Goal: Task Accomplishment & Management: Manage account settings

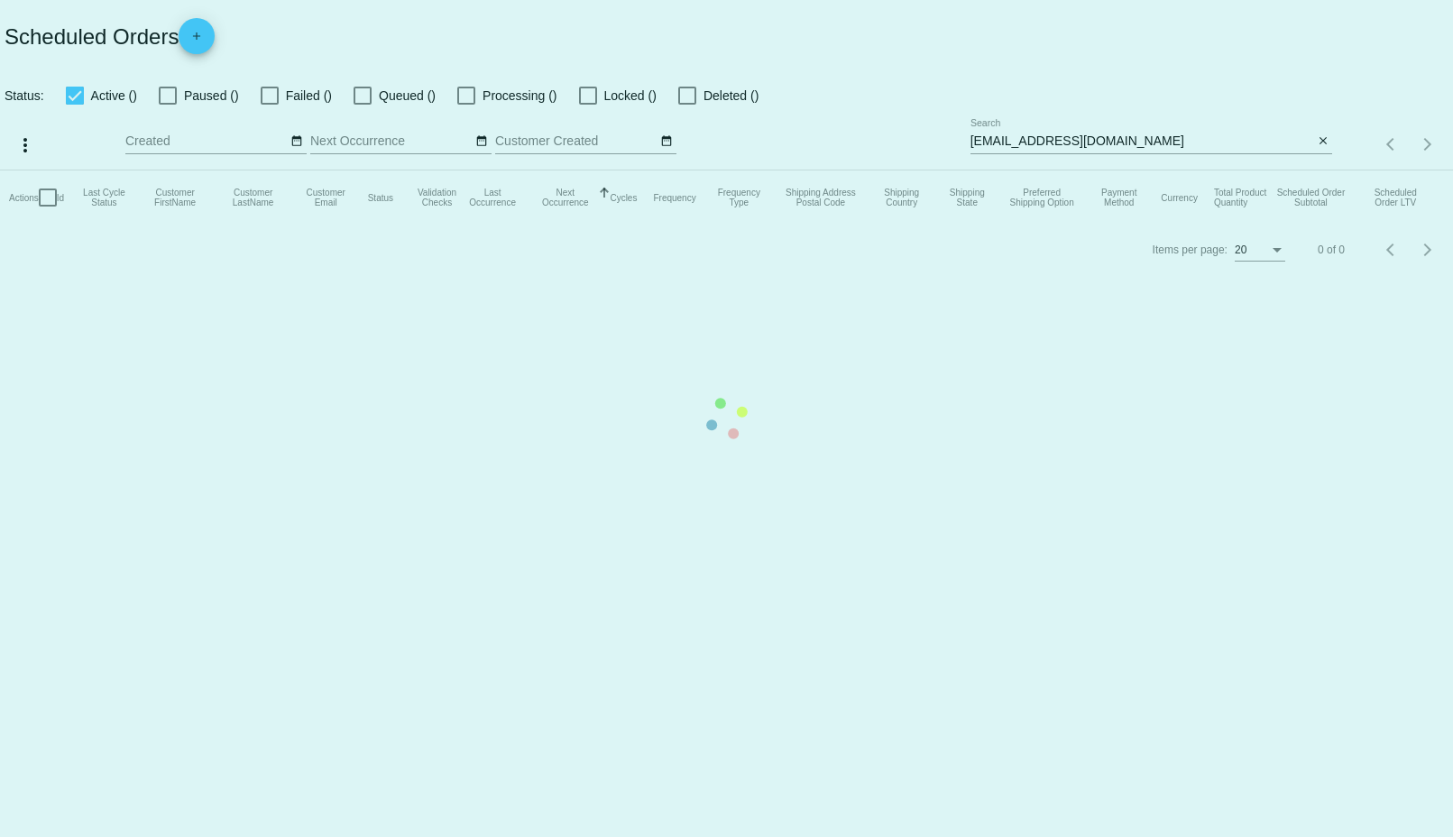
click at [1231, 170] on mat-table "Actions Id Last Cycle Status Customer FirstName Customer LastName Customer Emai…" at bounding box center [726, 197] width 1453 height 54
click at [1230, 170] on mat-table "Actions Id Last Cycle Status Customer FirstName Customer LastName Customer Emai…" at bounding box center [726, 197] width 1453 height 54
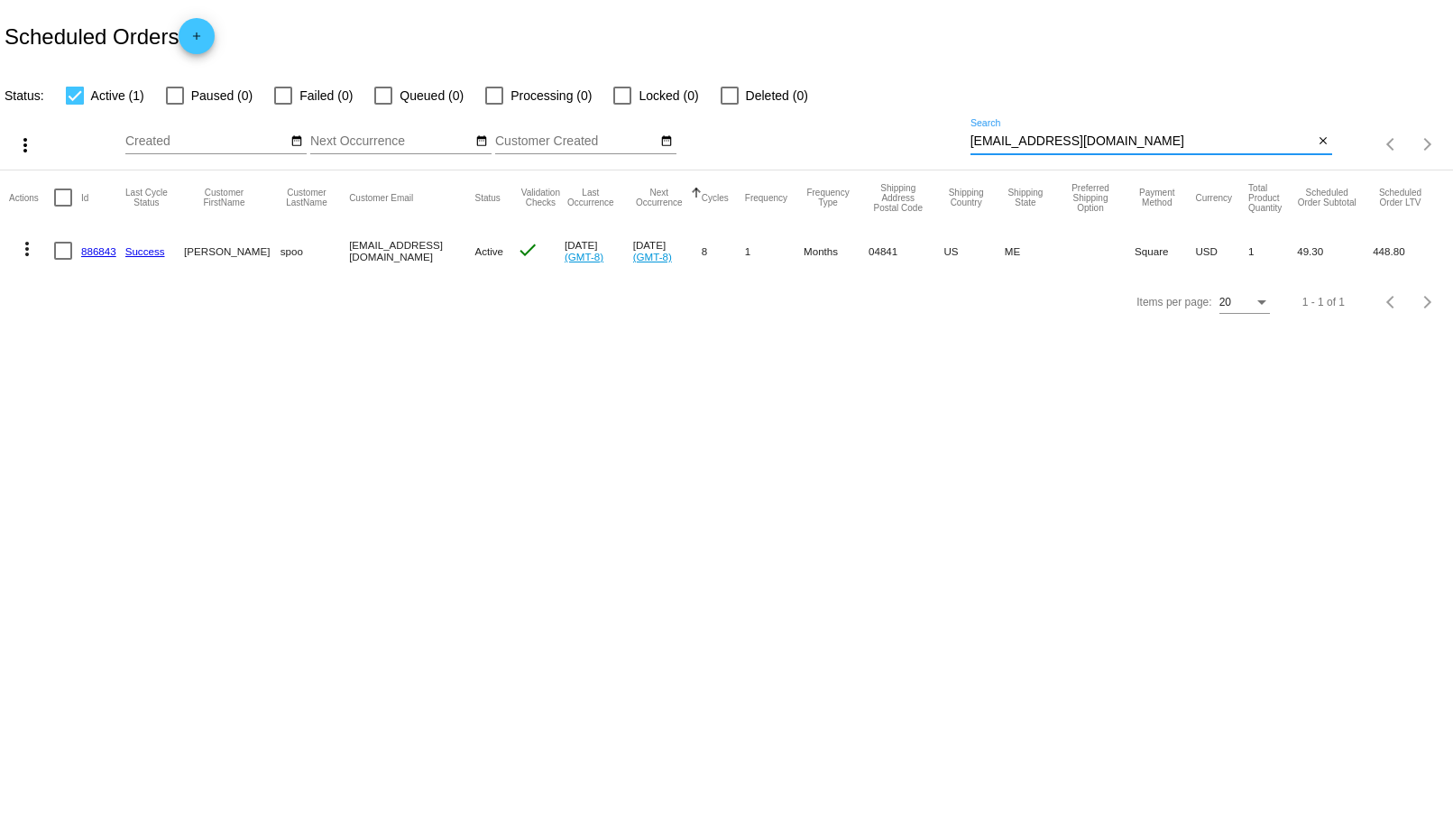
click at [1215, 142] on input "[EMAIL_ADDRESS][DOMAIN_NAME]" at bounding box center [1142, 141] width 344 height 14
paste input "sestaal@nyc.rr"
type input "[EMAIL_ADDRESS][DOMAIN_NAME]"
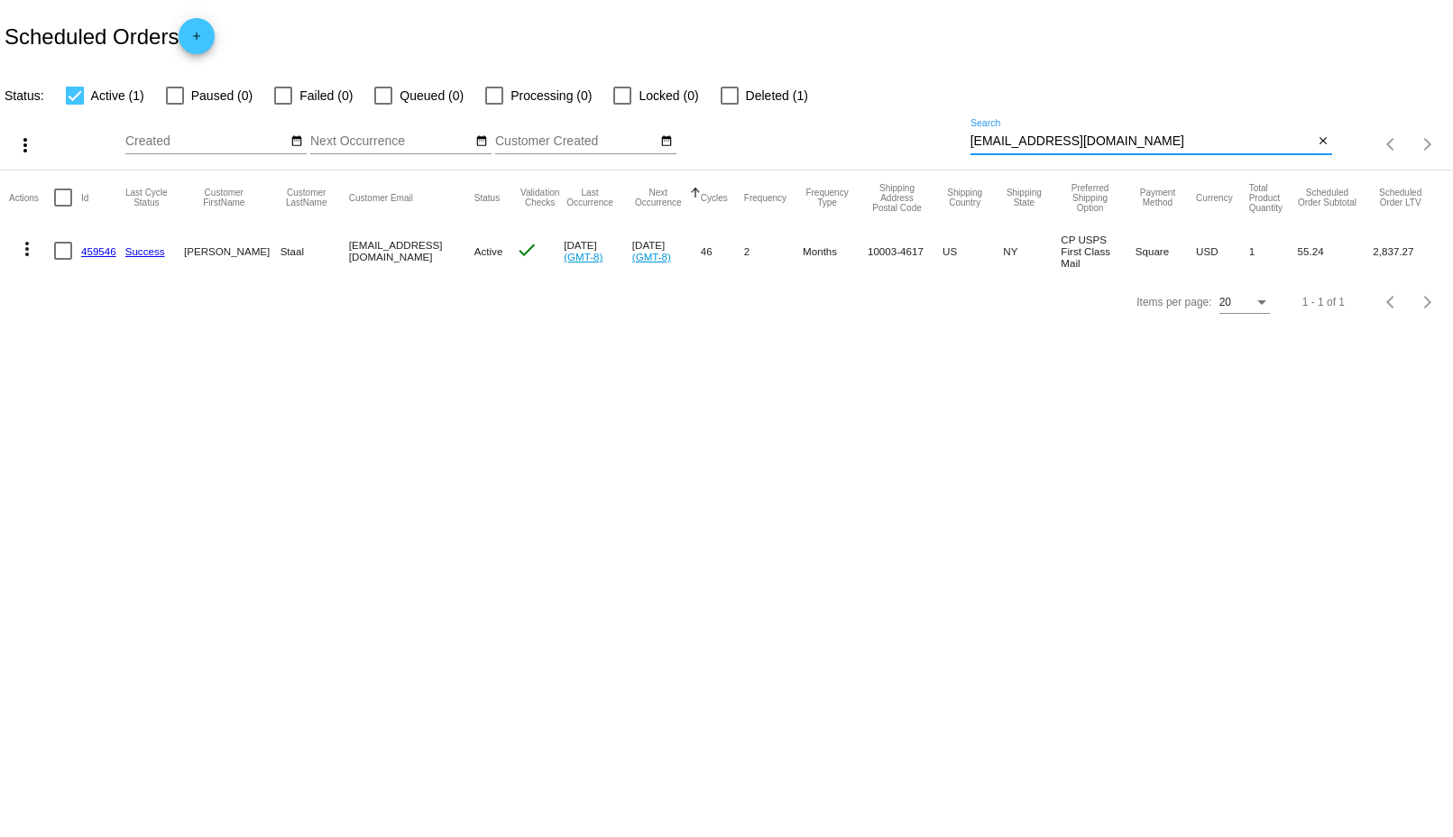
click at [28, 254] on mat-icon "more_vert" at bounding box center [27, 249] width 22 height 22
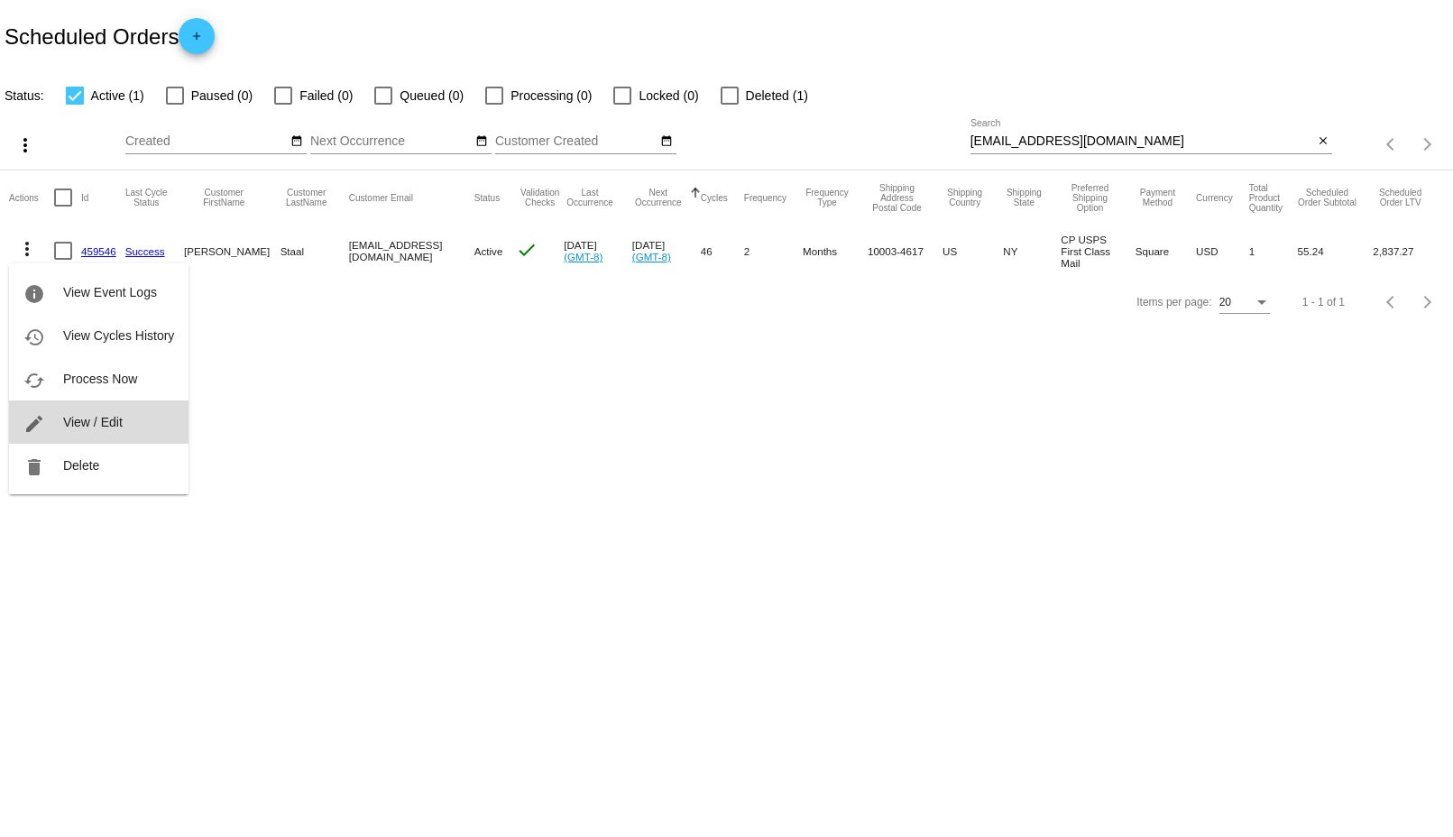
click at [105, 419] on span "View / Edit" at bounding box center [93, 422] width 60 height 14
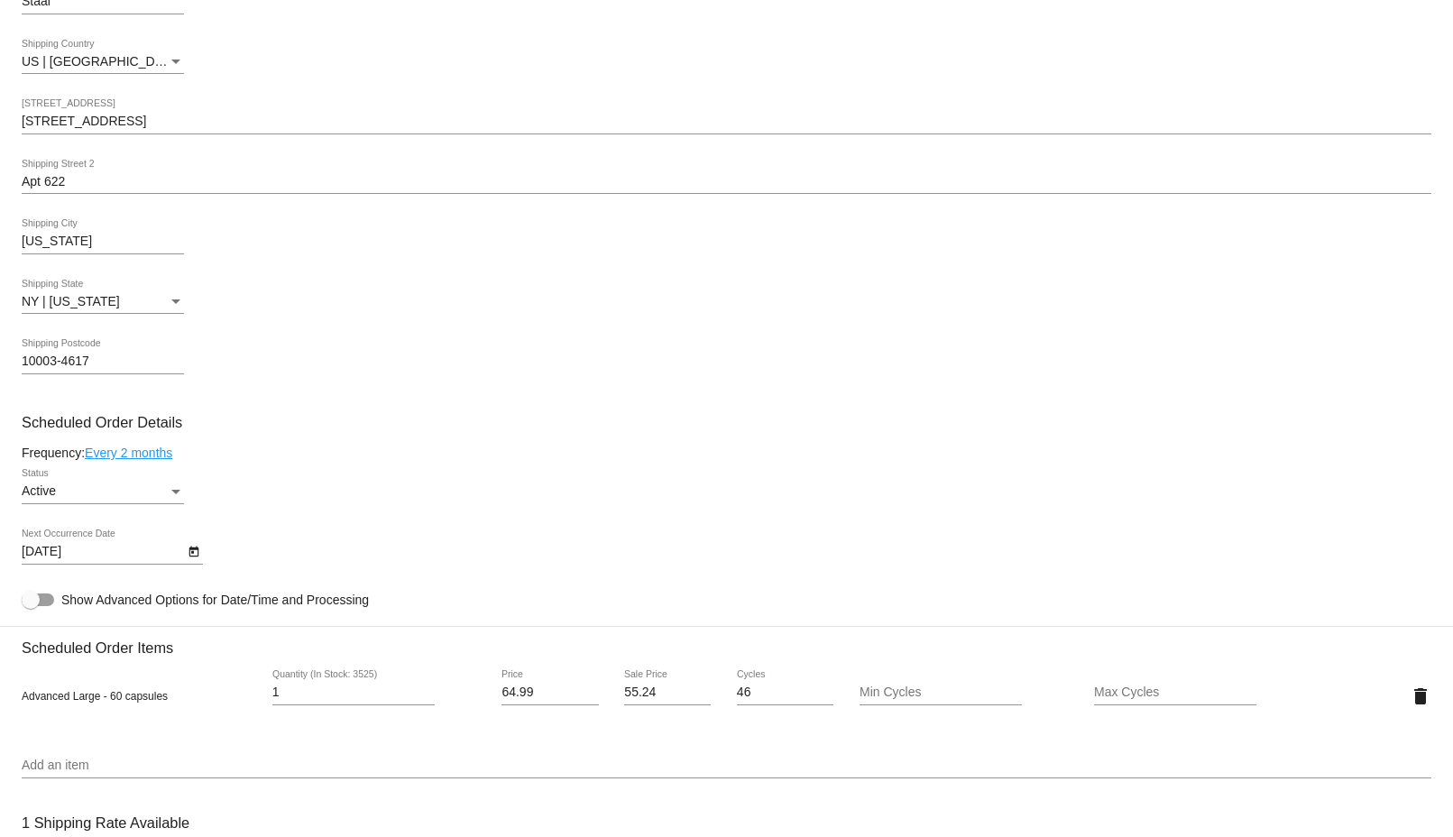
scroll to position [801, 0]
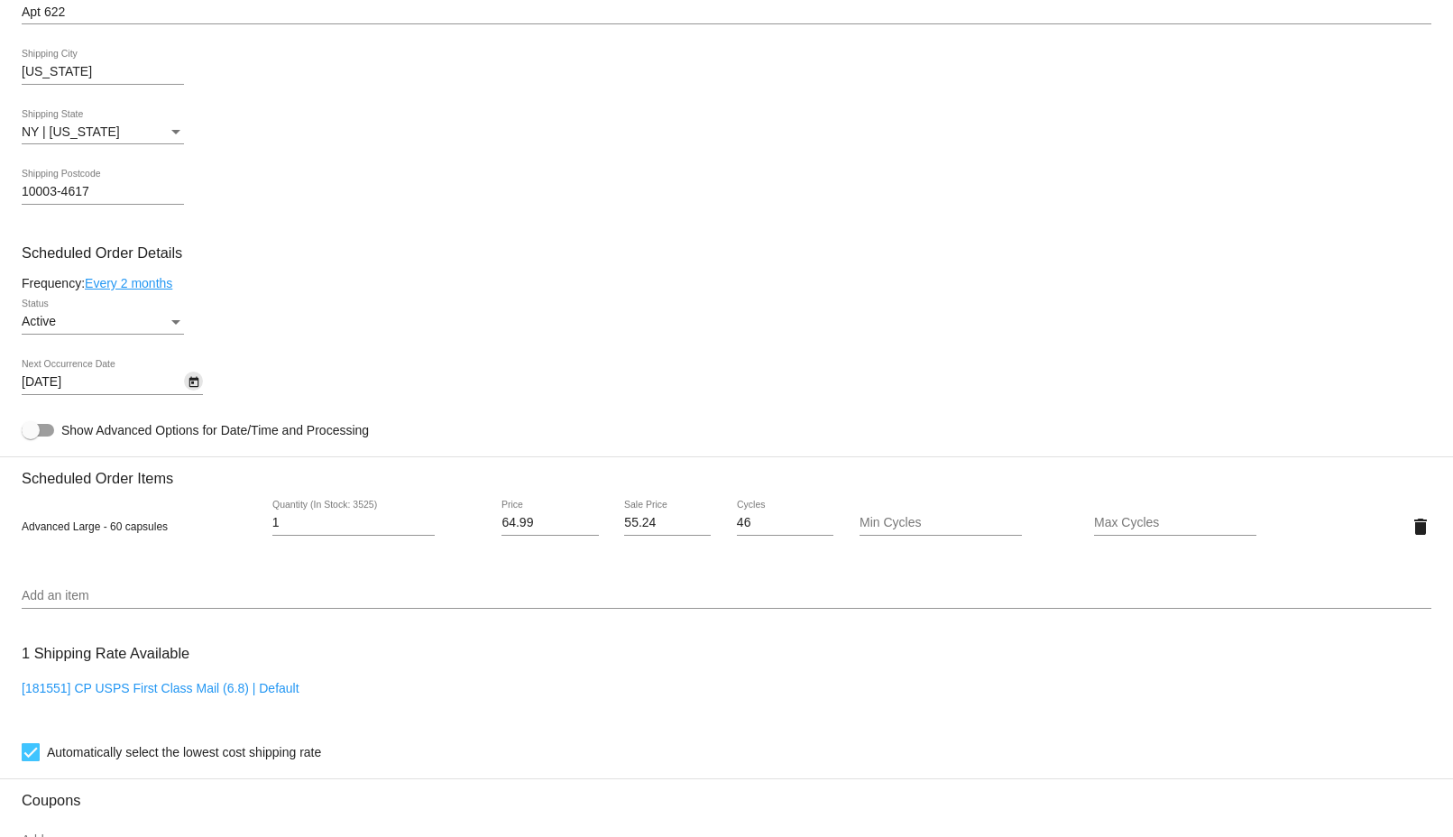
click at [195, 388] on icon "Open calendar" at bounding box center [193, 382] width 10 height 11
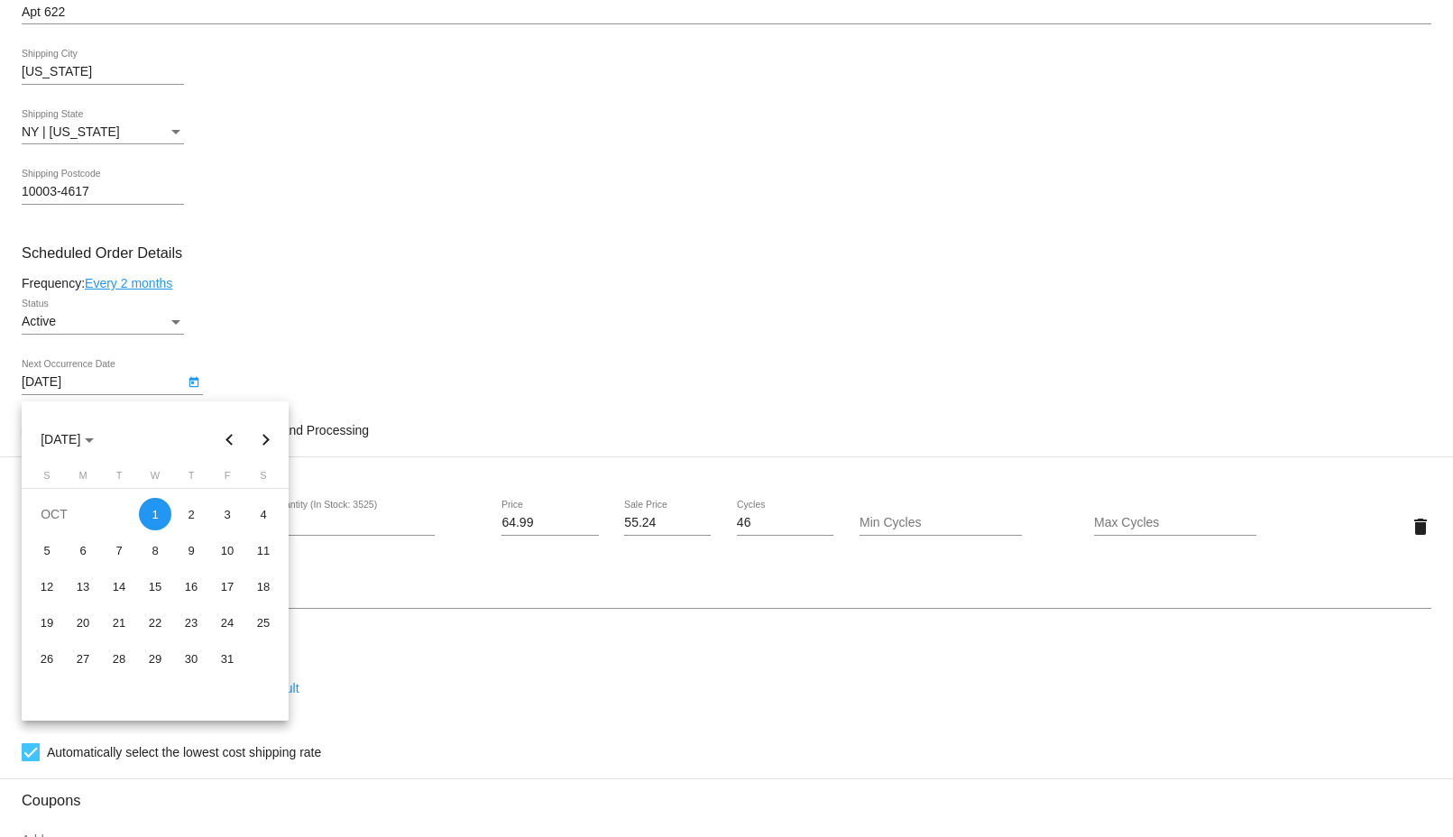
click at [273, 438] on button "Next month" at bounding box center [266, 439] width 36 height 36
click at [78, 662] on div "22" at bounding box center [83, 658] width 32 height 32
type input "[DATE]"
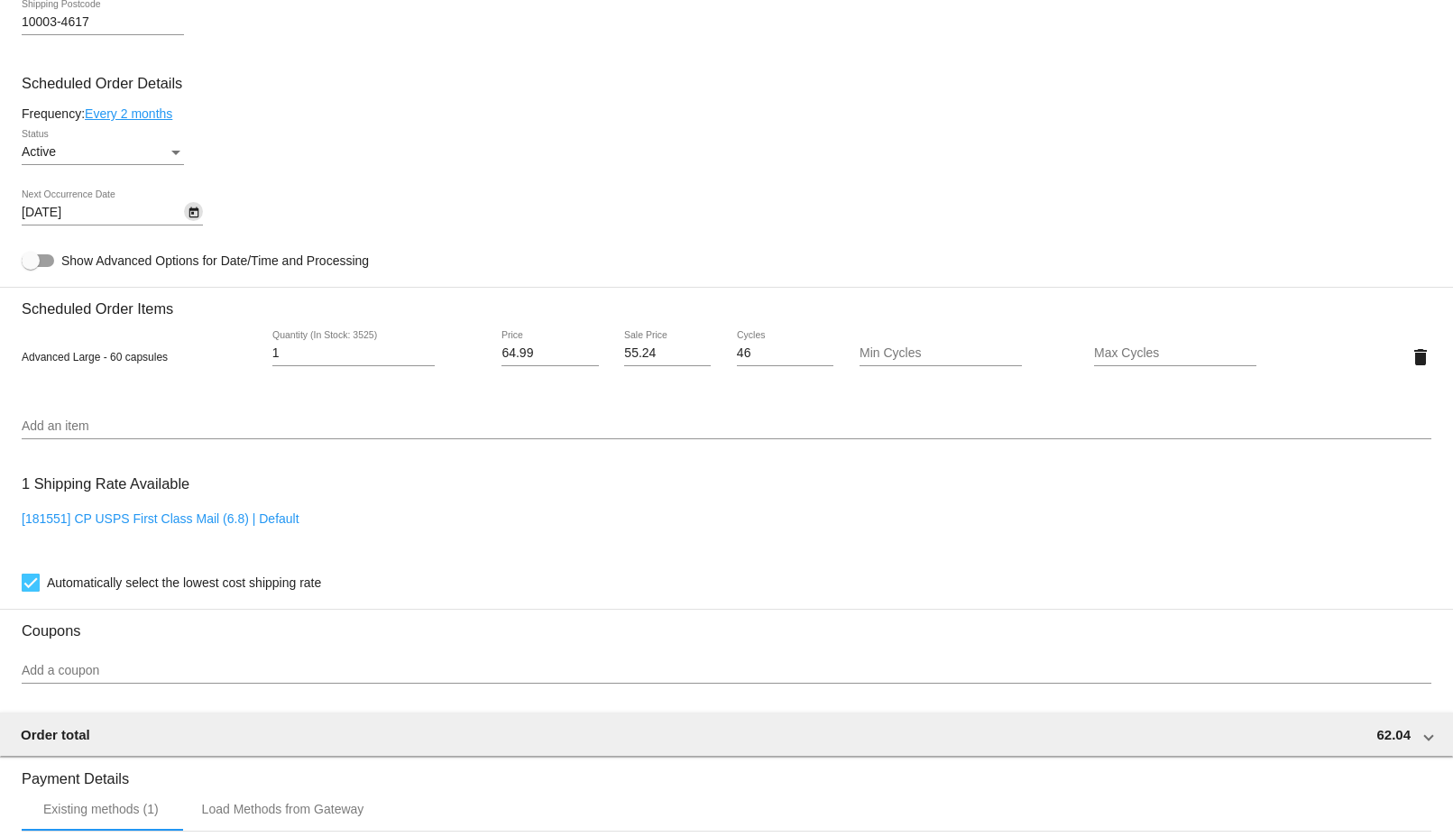
scroll to position [1358, 0]
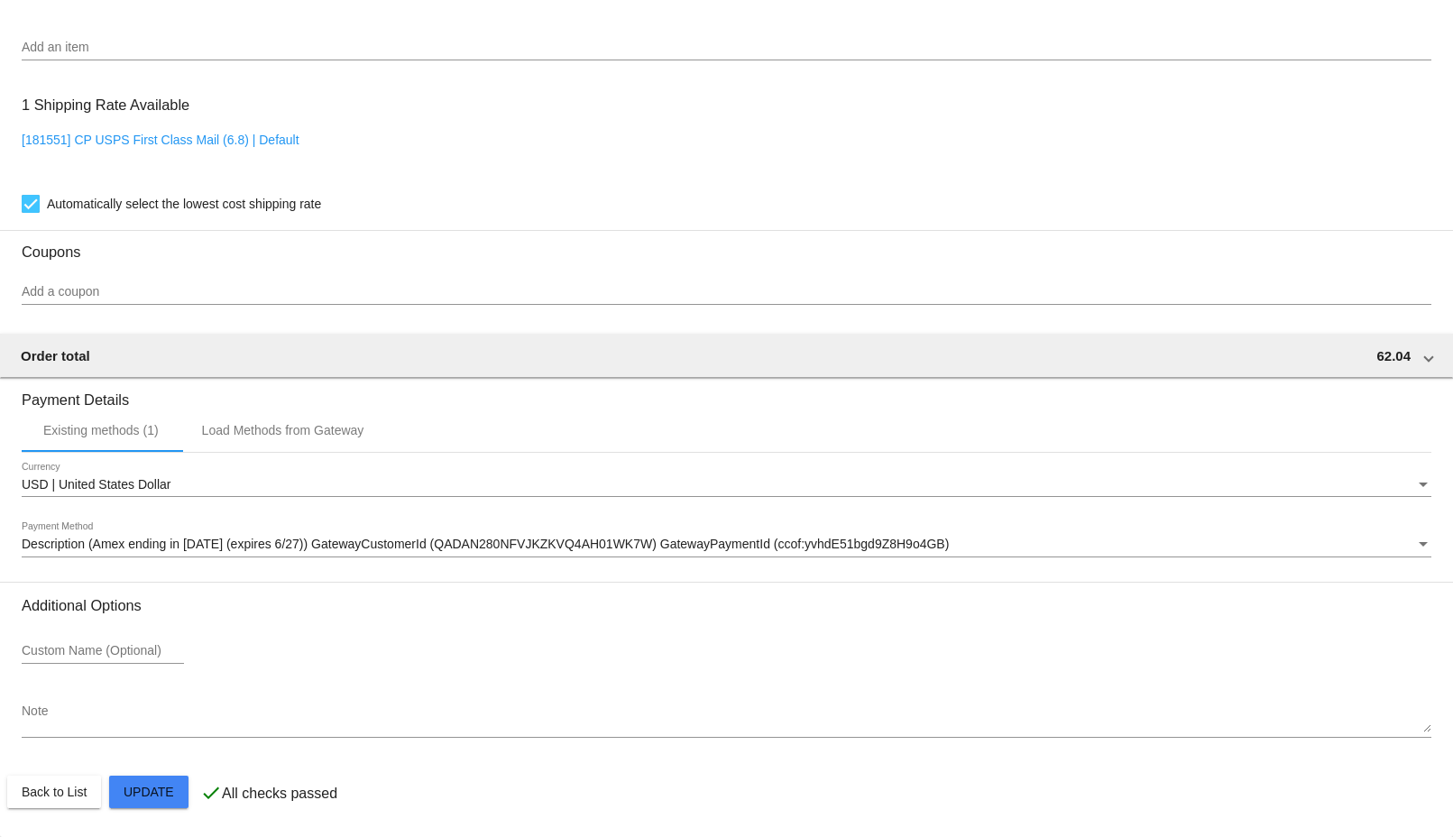
click at [810, 825] on snack-bar-container "Scheduled Order updated. Close" at bounding box center [726, 814] width 278 height 43
click at [823, 814] on button "Close" at bounding box center [822, 815] width 43 height 18
